Goal: Task Accomplishment & Management: Use online tool/utility

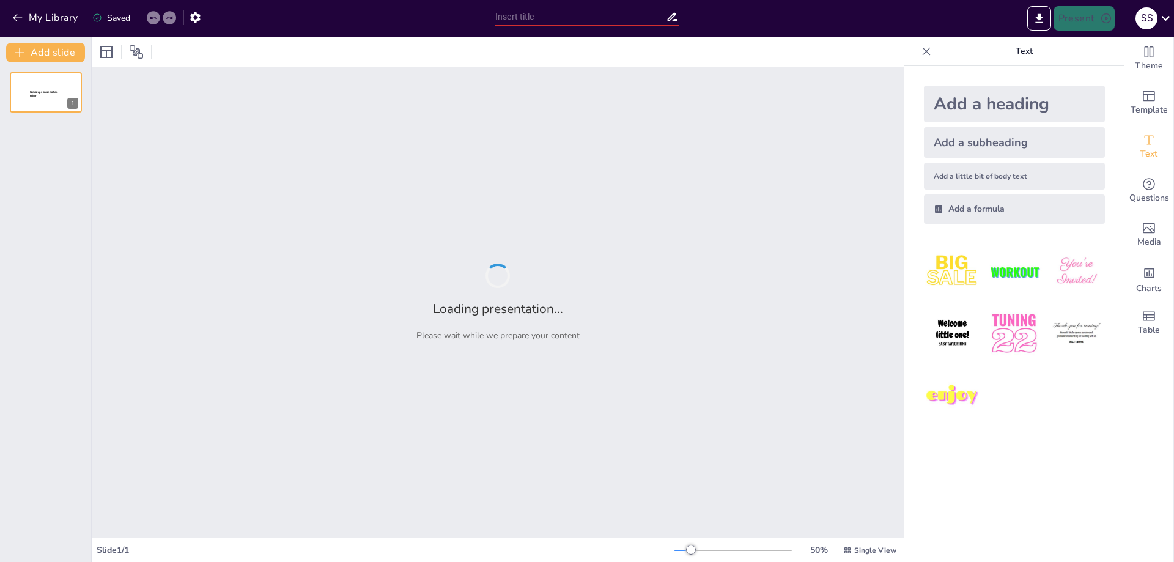
type input "Definición y Elaboración de Perfiles de Puestos en el Entorno Laboral"
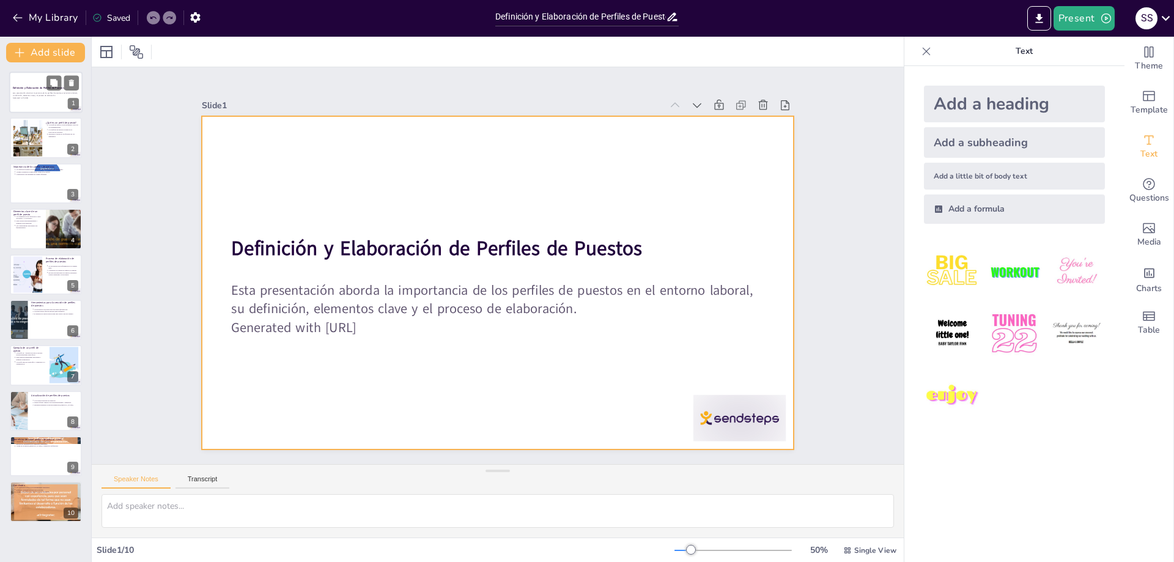
click at [42, 81] on div at bounding box center [45, 93] width 73 height 42
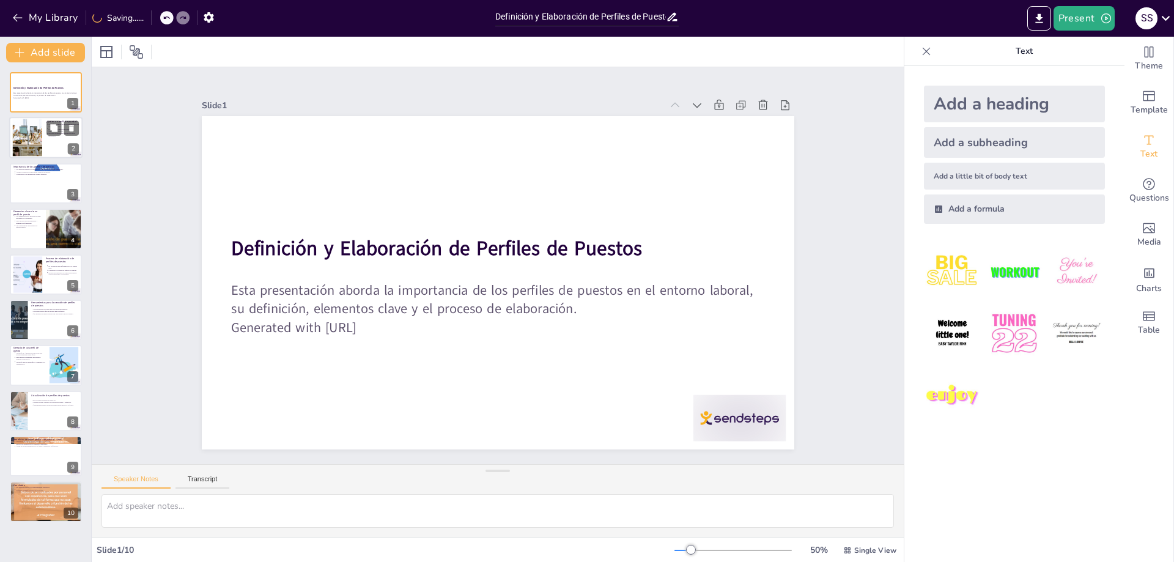
click at [26, 136] on div at bounding box center [27, 137] width 78 height 37
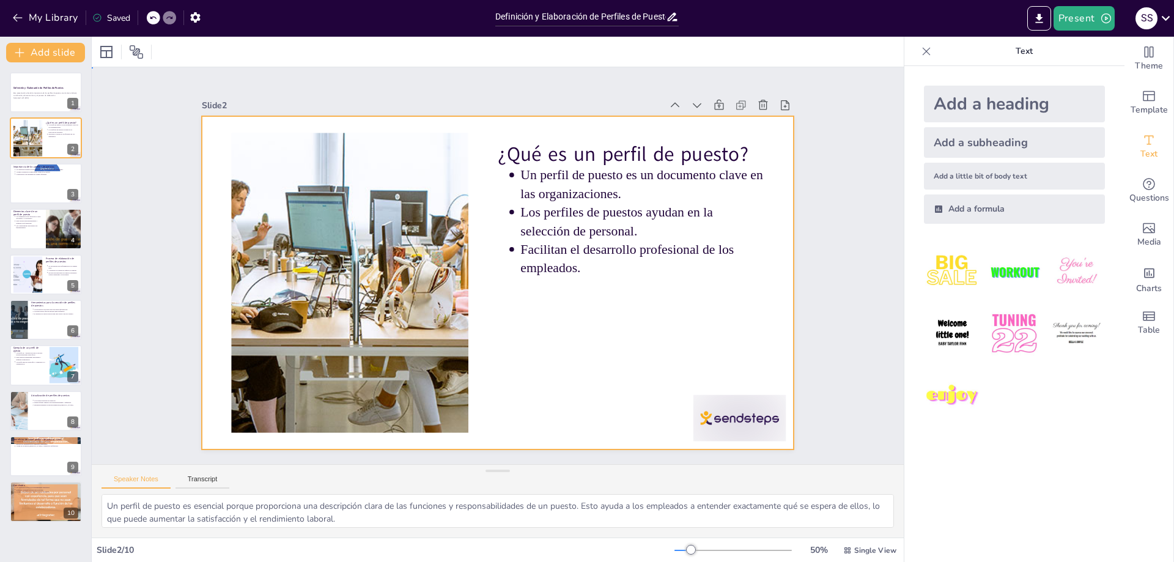
click at [595, 278] on div at bounding box center [487, 279] width 664 height 644
click at [475, 135] on div at bounding box center [489, 280] width 680 height 585
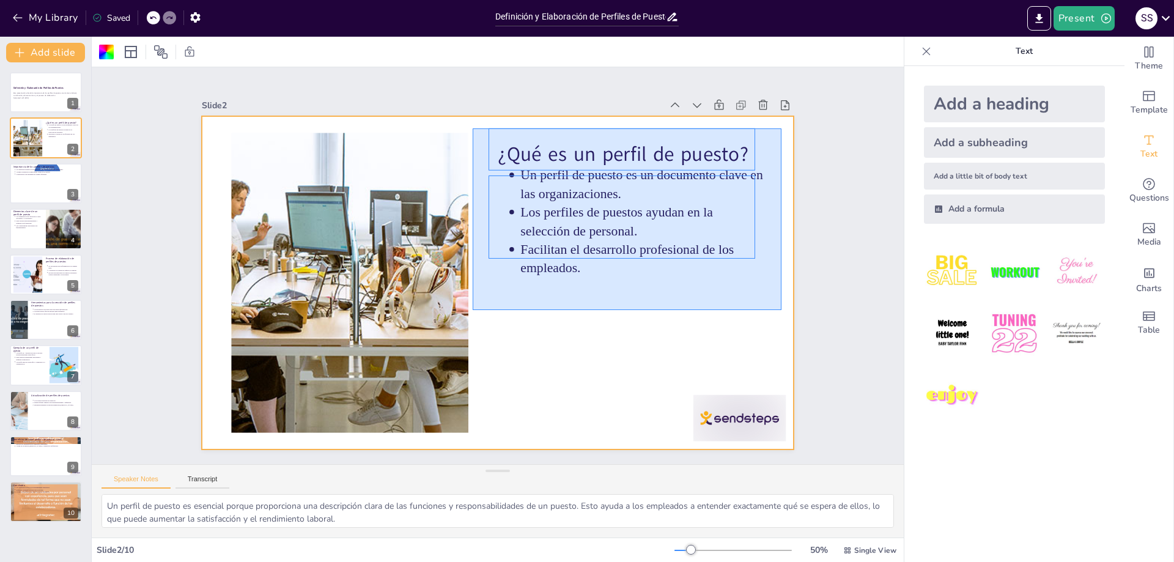
drag, startPoint x: 473, startPoint y: 128, endPoint x: 782, endPoint y: 310, distance: 358.4
click at [782, 310] on div at bounding box center [494, 282] width 649 height 449
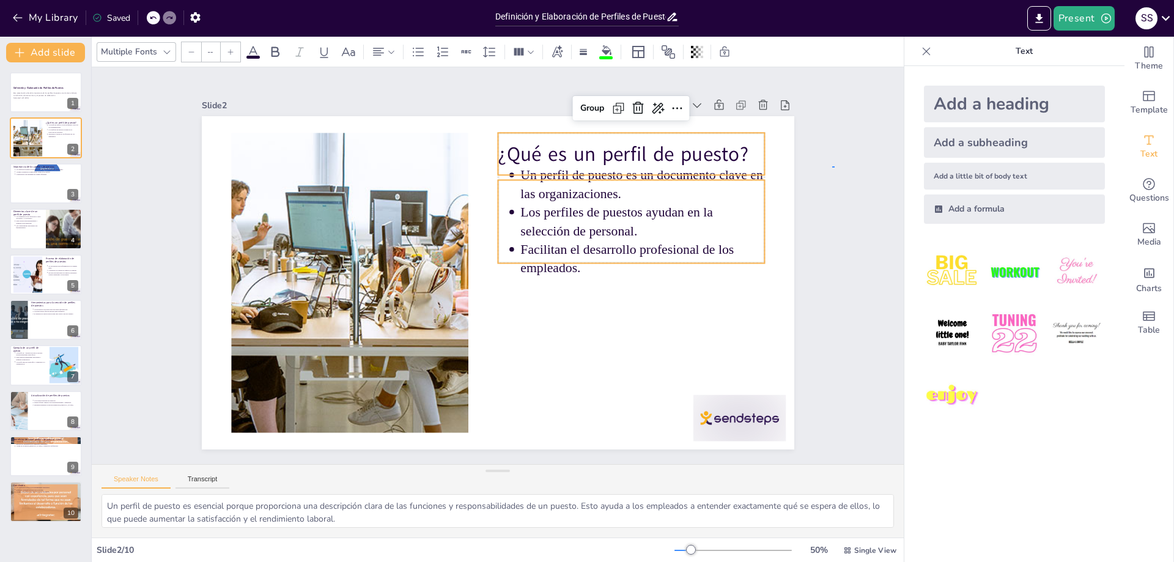
click at [835, 166] on div "Slide 1 Definición y Elaboración de Perfiles de Puestos Esta presentación abord…" at bounding box center [497, 266] width 849 height 480
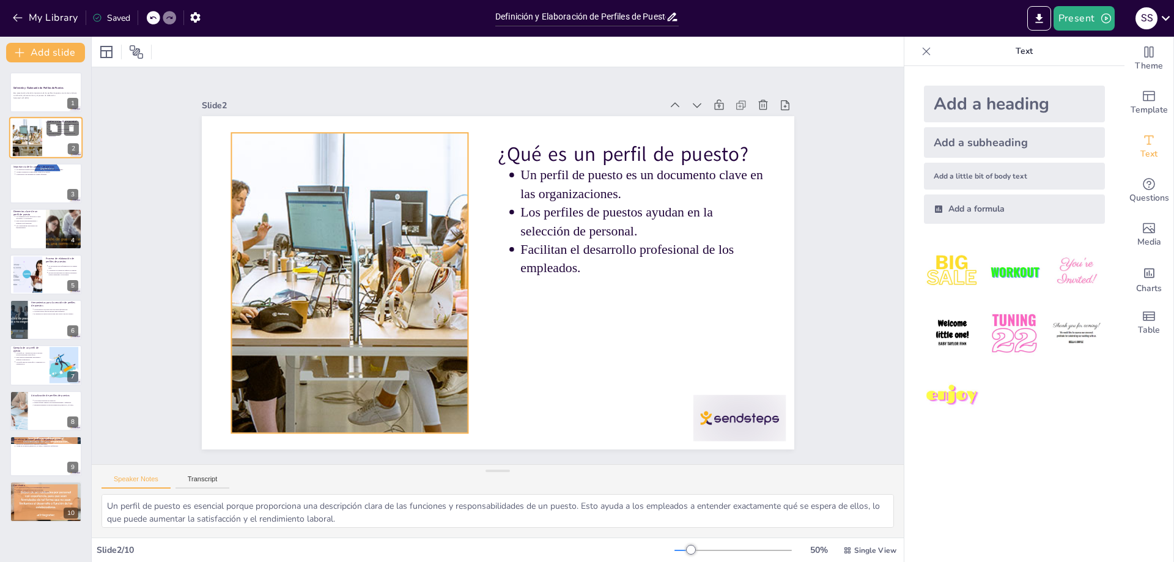
click at [37, 146] on div at bounding box center [27, 137] width 78 height 37
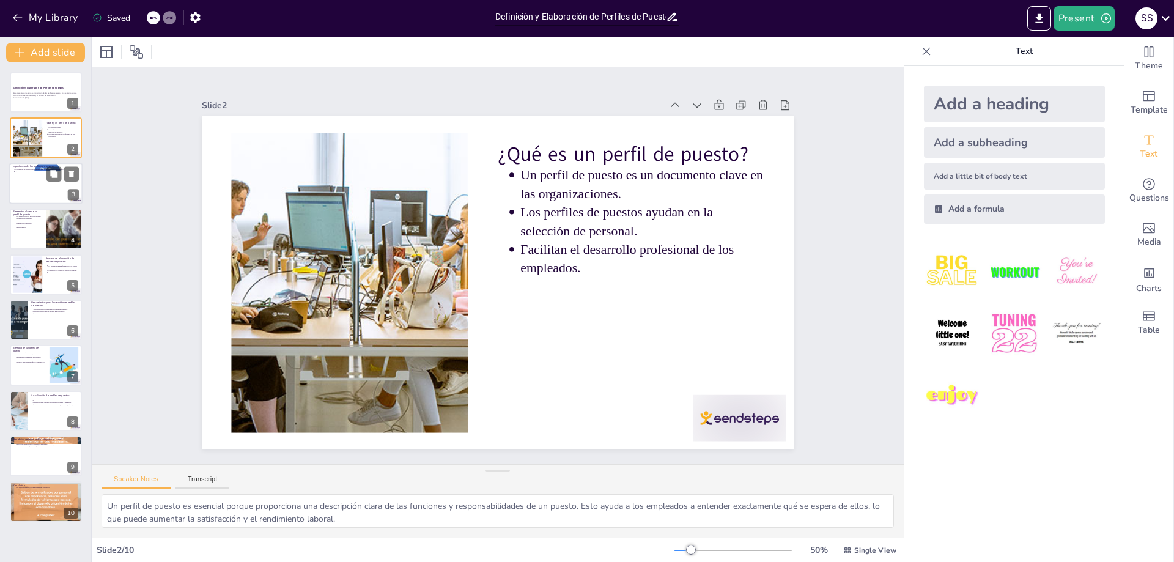
click at [42, 179] on div at bounding box center [45, 184] width 73 height 42
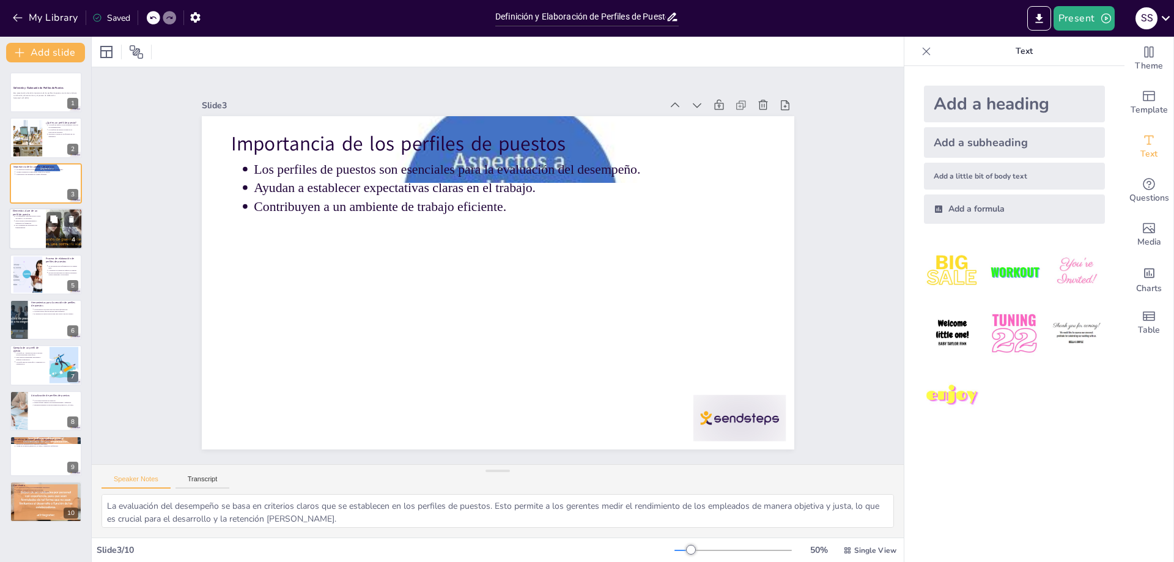
click at [34, 230] on div at bounding box center [45, 229] width 73 height 42
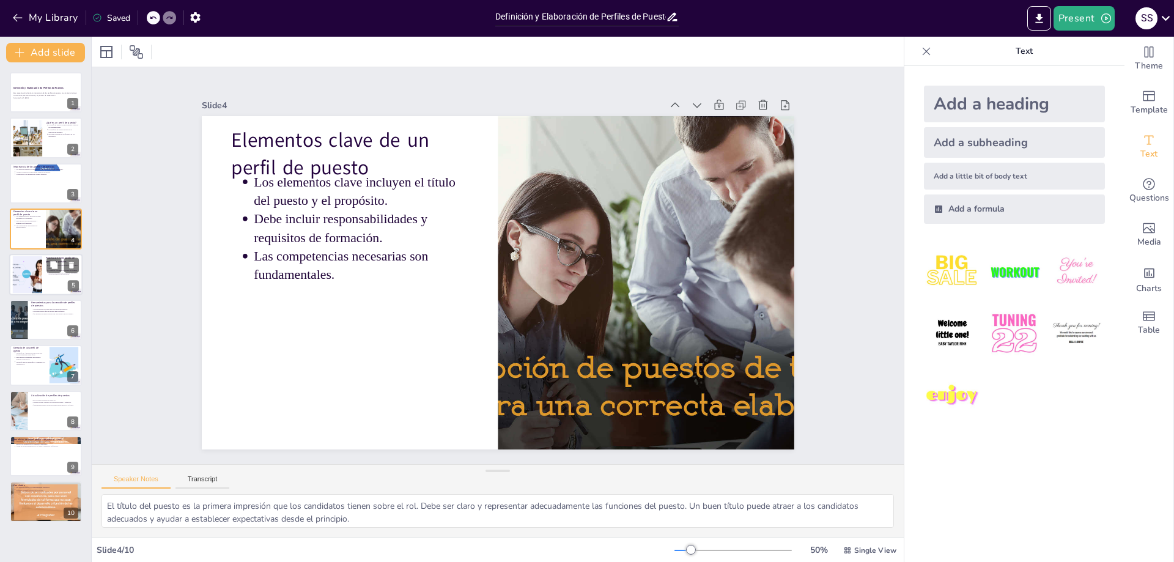
click at [42, 286] on div at bounding box center [45, 275] width 73 height 42
type textarea "La recopilación de información es crucial para crear un perfil de puesto efecti…"
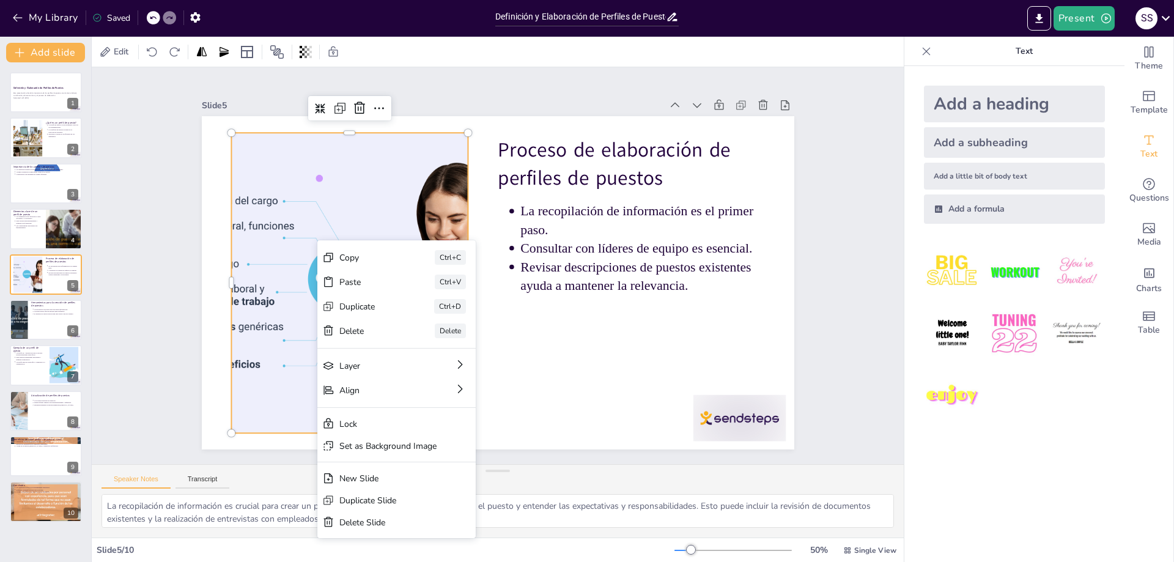
click at [331, 175] on div at bounding box center [481, 117] width 300 height 573
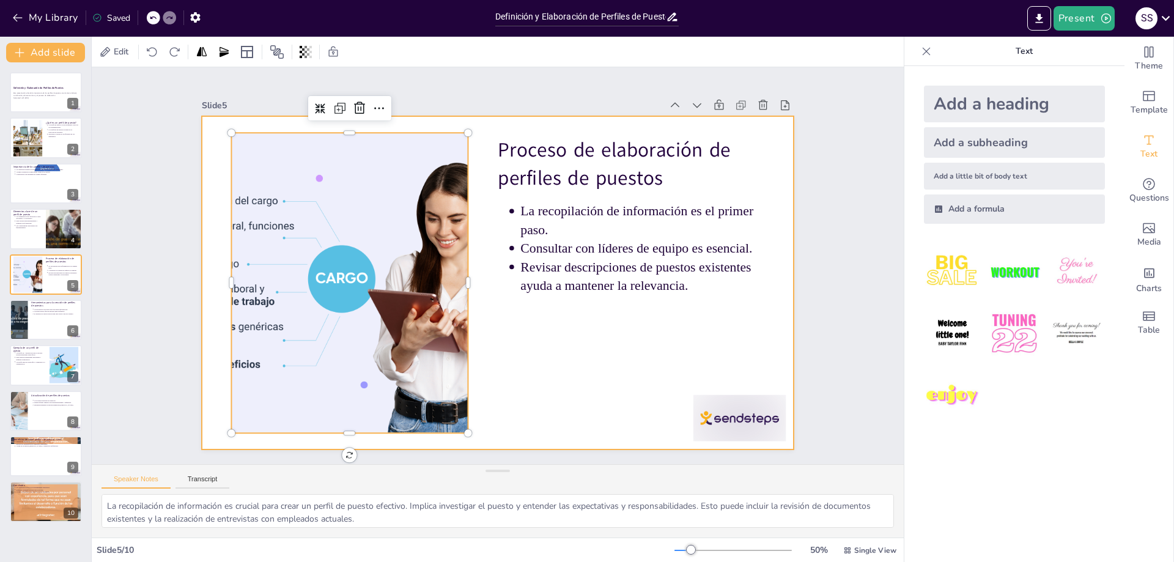
scroll to position [2, 0]
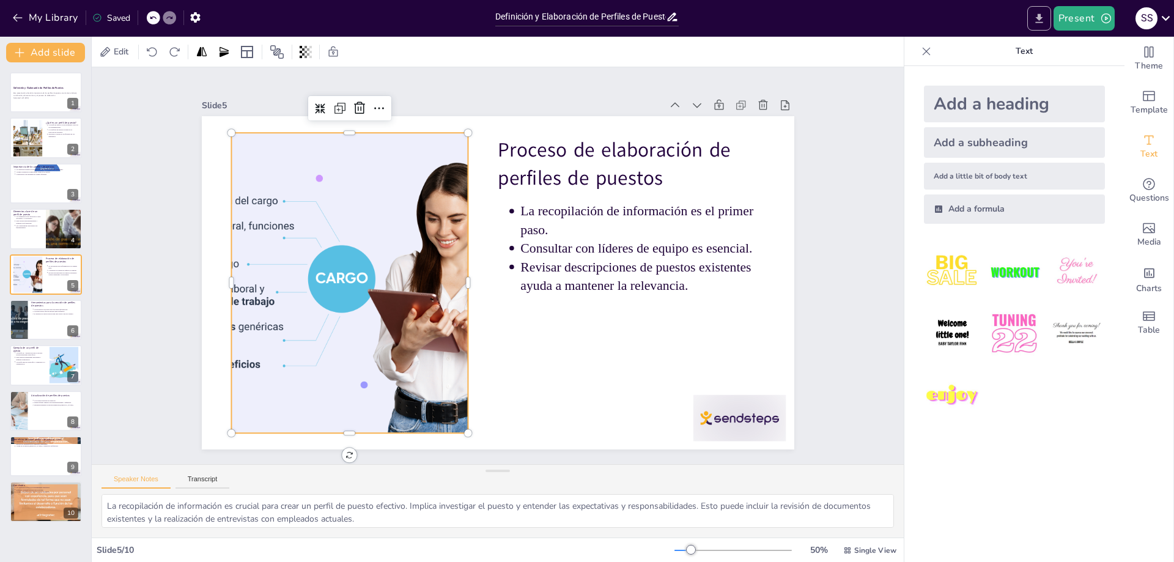
click at [1045, 17] on icon "Export to PowerPoint" at bounding box center [1039, 18] width 13 height 13
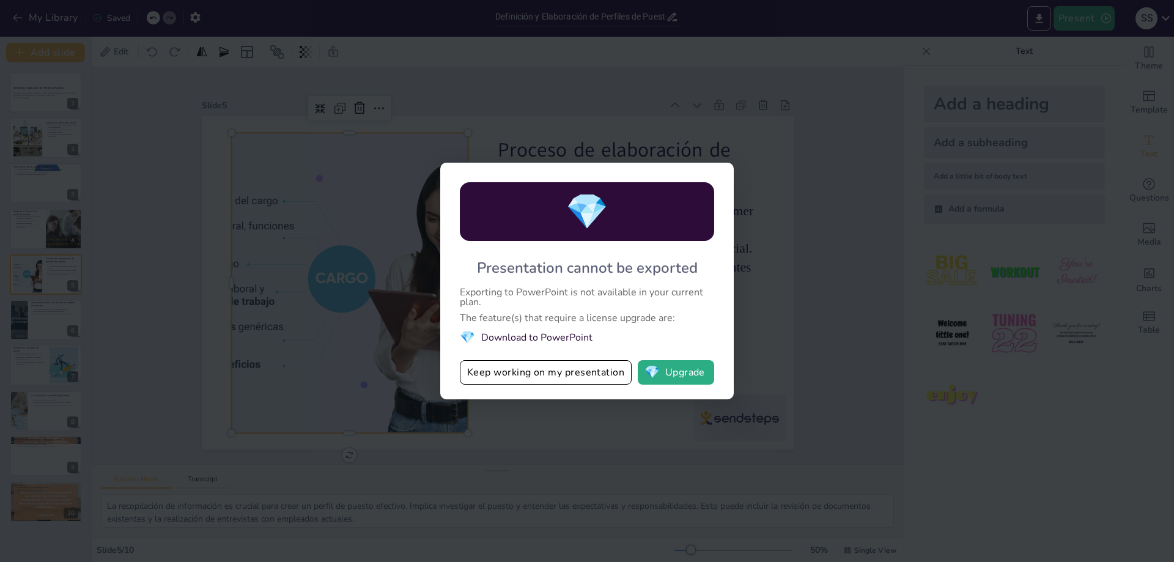
click at [788, 267] on div "💎 Presentation cannot be exported Exporting to PowerPoint is not available in y…" at bounding box center [587, 281] width 1174 height 562
click at [631, 185] on div "💎" at bounding box center [587, 211] width 254 height 59
click at [654, 153] on div "💎 Presentation cannot be exported Exporting to PowerPoint is not available in y…" at bounding box center [587, 281] width 1174 height 562
